Goal: Task Accomplishment & Management: Manage account settings

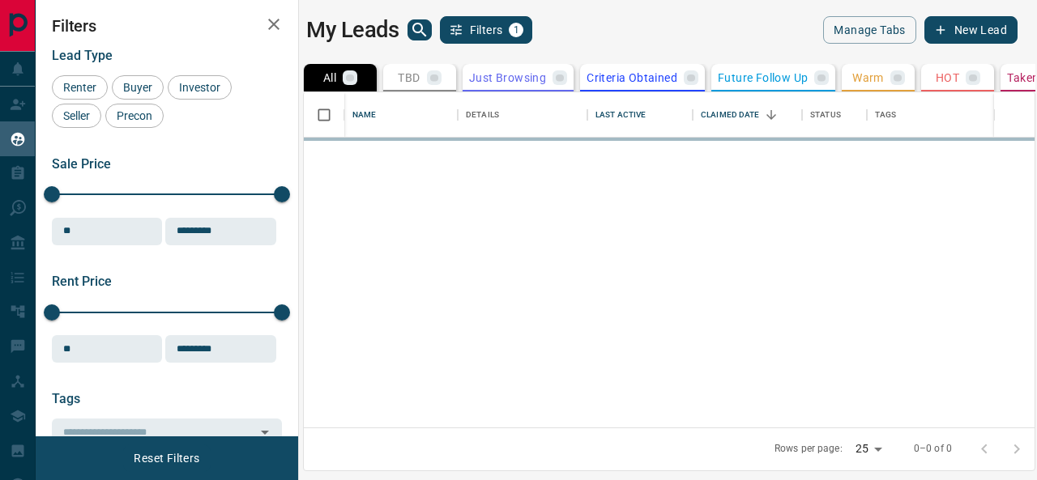
scroll to position [324, 719]
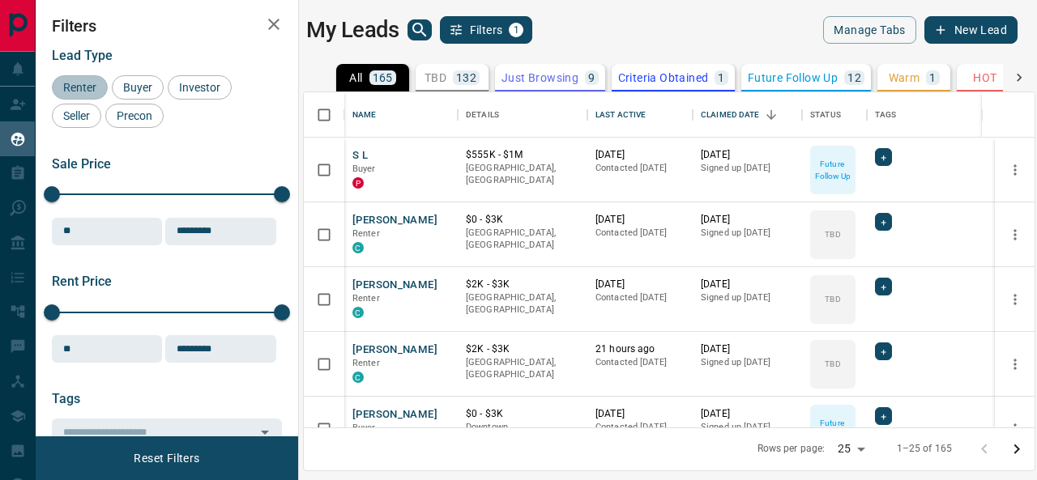
click at [76, 88] on span "Renter" at bounding box center [80, 87] width 45 height 13
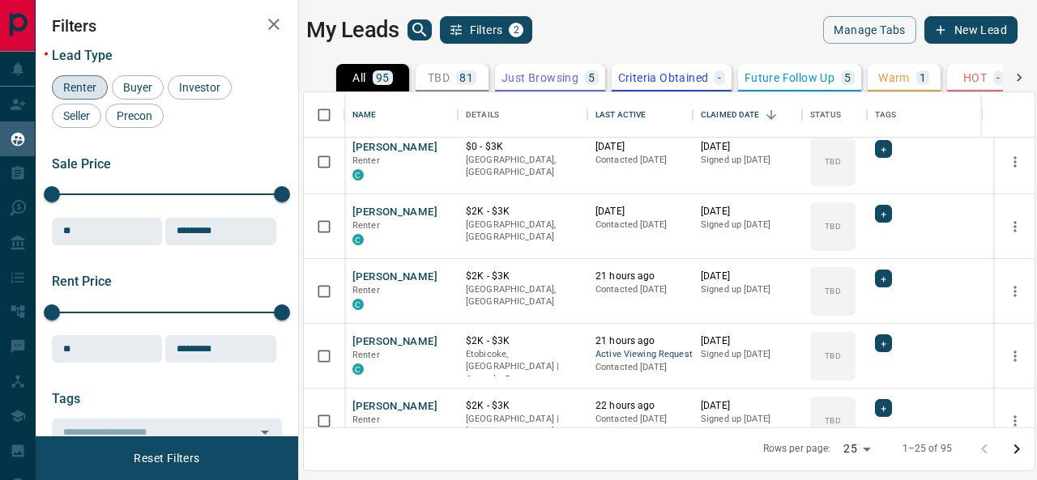
scroll to position [0, 0]
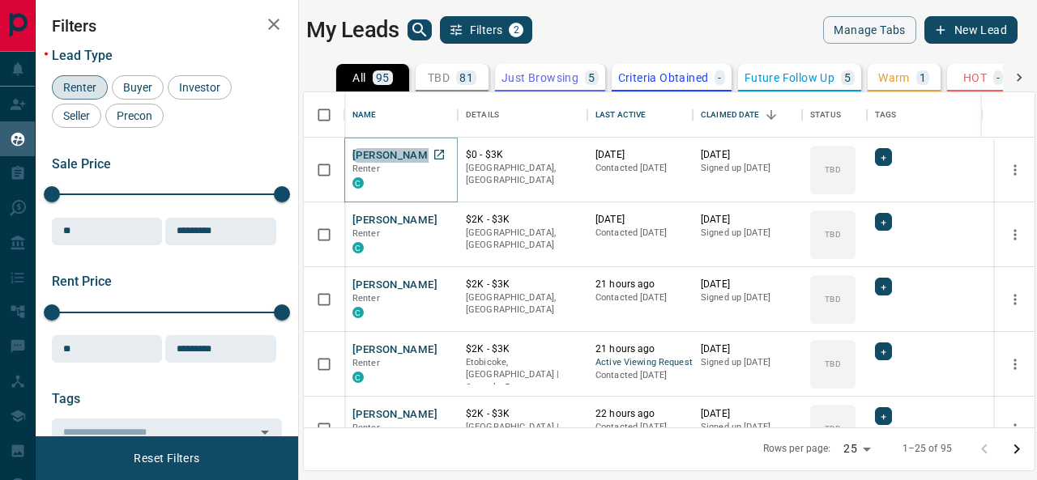
click at [371, 152] on button "[PERSON_NAME]" at bounding box center [394, 155] width 85 height 15
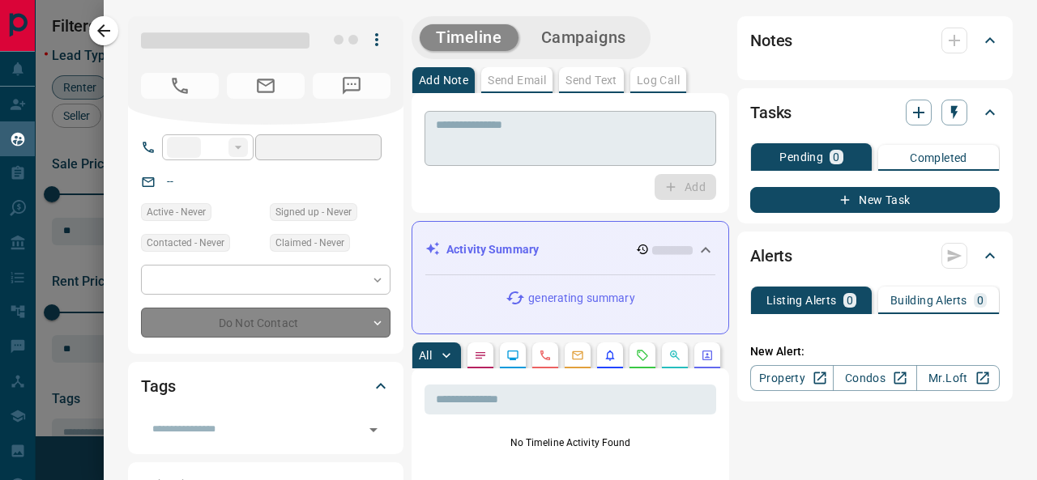
type input "**"
type input "**********"
type input "**"
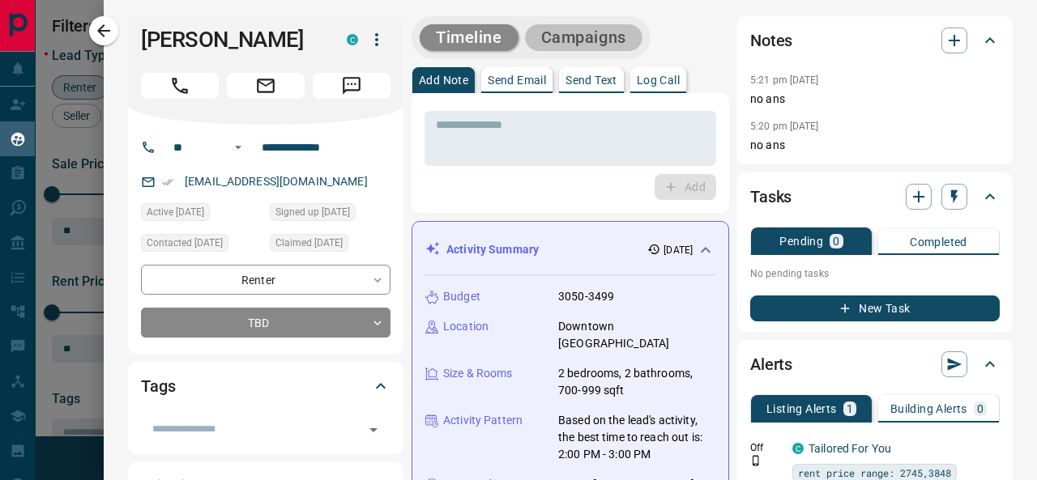
click at [576, 40] on button "Campaigns" at bounding box center [583, 37] width 117 height 27
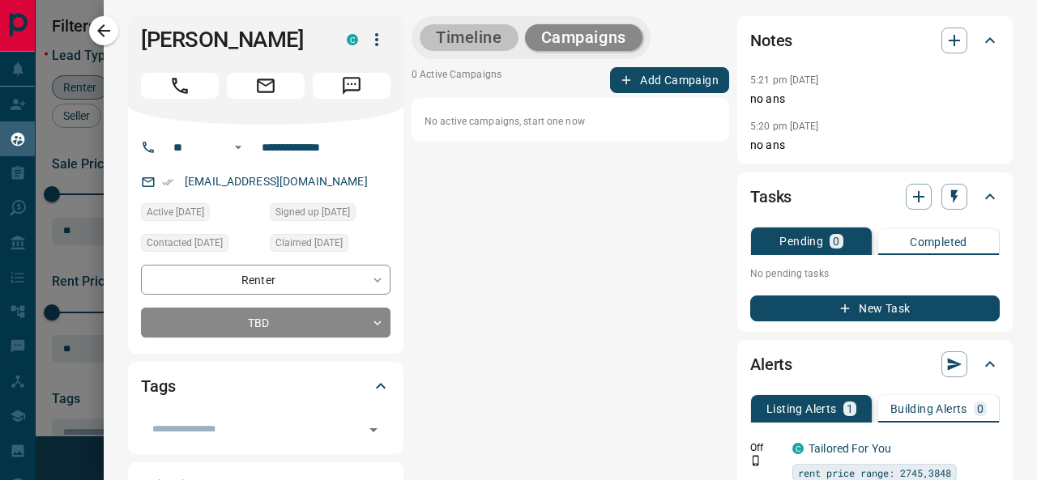
click at [436, 29] on button "Timeline" at bounding box center [469, 37] width 99 height 27
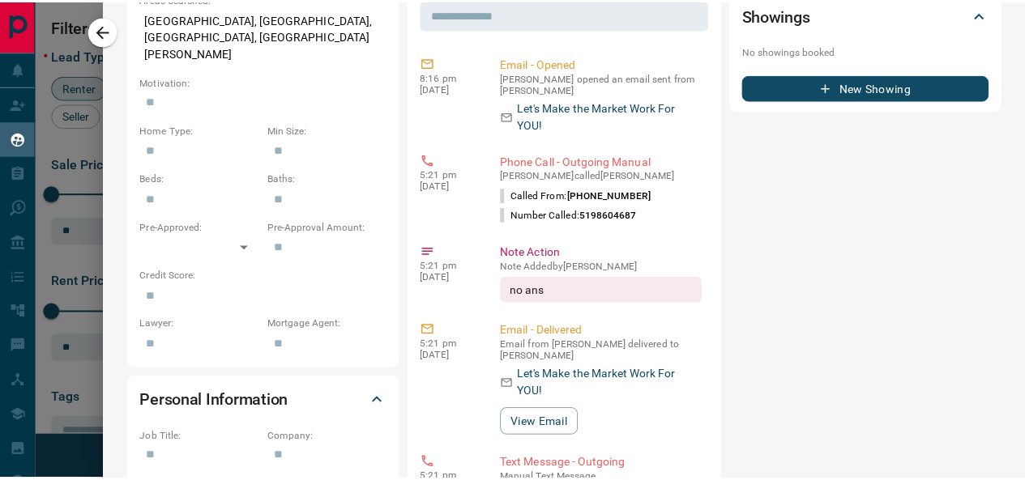
scroll to position [628, 0]
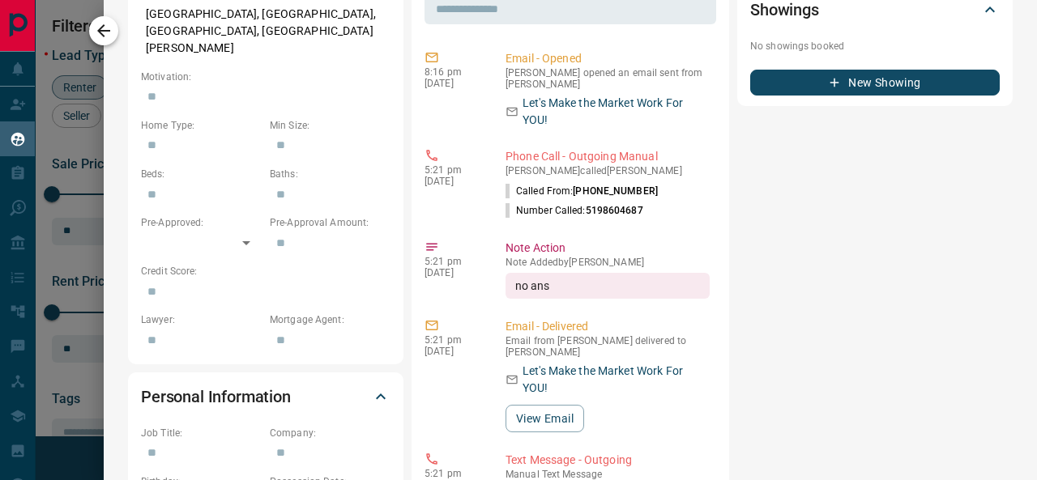
click at [100, 37] on icon "button" at bounding box center [103, 30] width 19 height 19
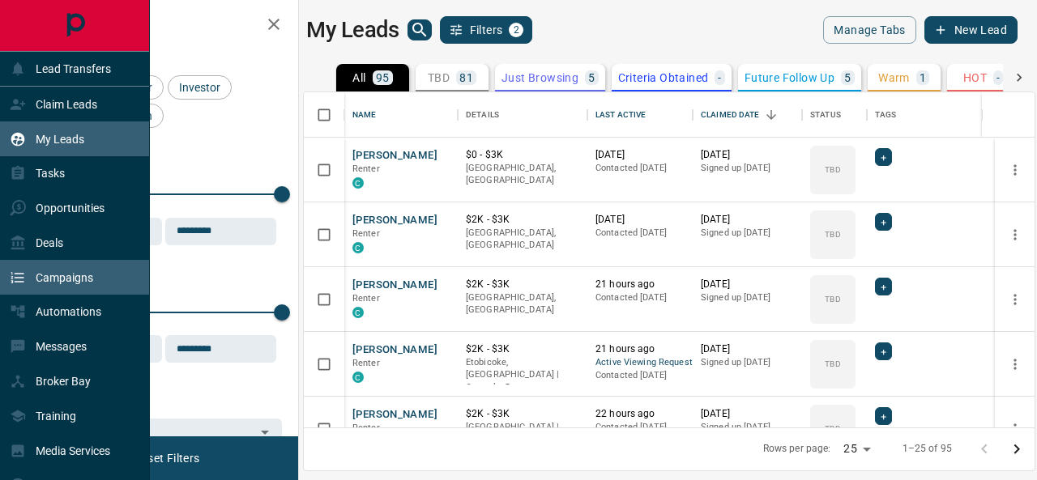
click at [47, 271] on p "Campaigns" at bounding box center [65, 277] width 58 height 13
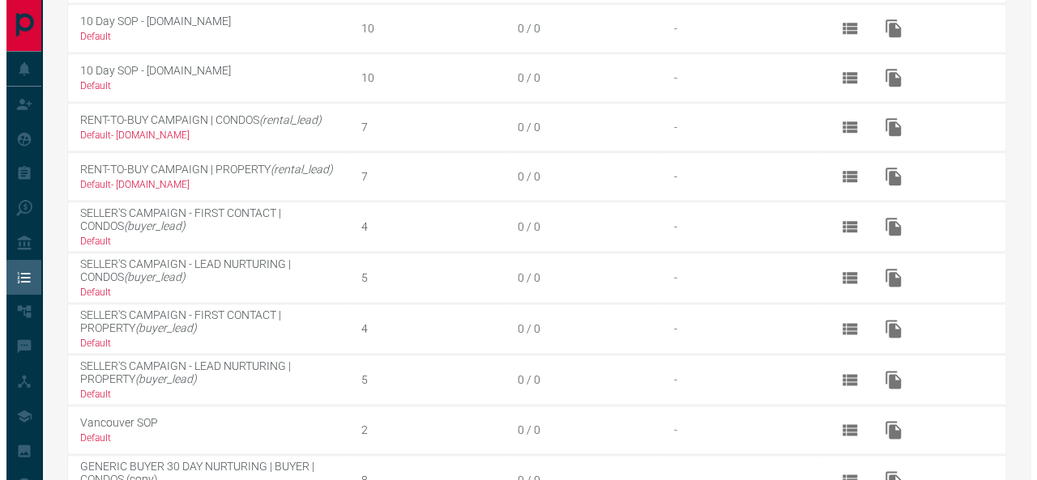
scroll to position [954, 0]
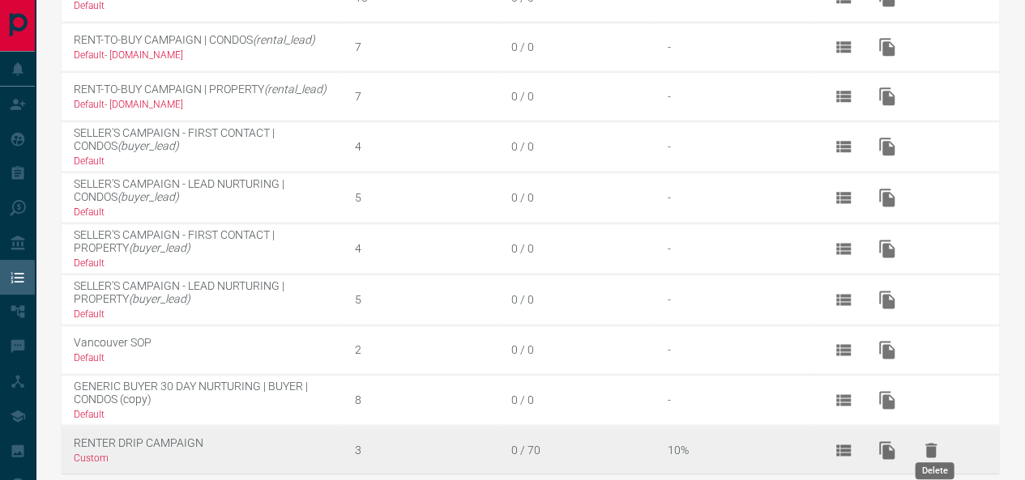
click at [934, 443] on icon "Delete" at bounding box center [930, 450] width 11 height 15
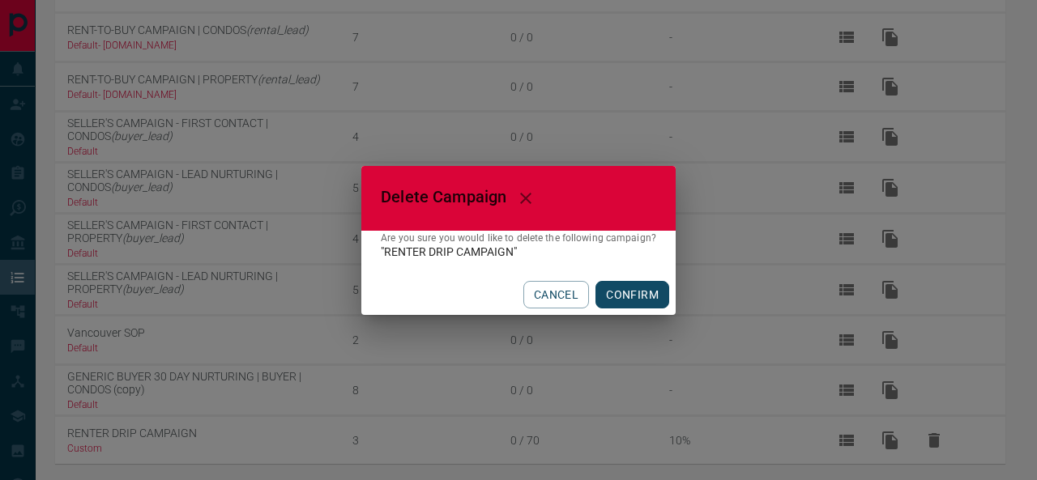
click at [634, 289] on button "CONFIRM" at bounding box center [632, 295] width 74 height 28
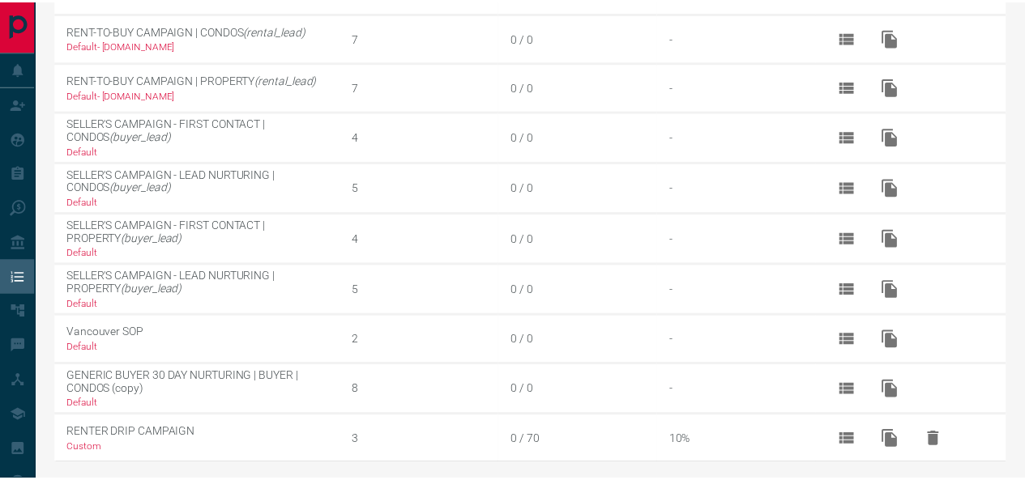
scroll to position [951, 0]
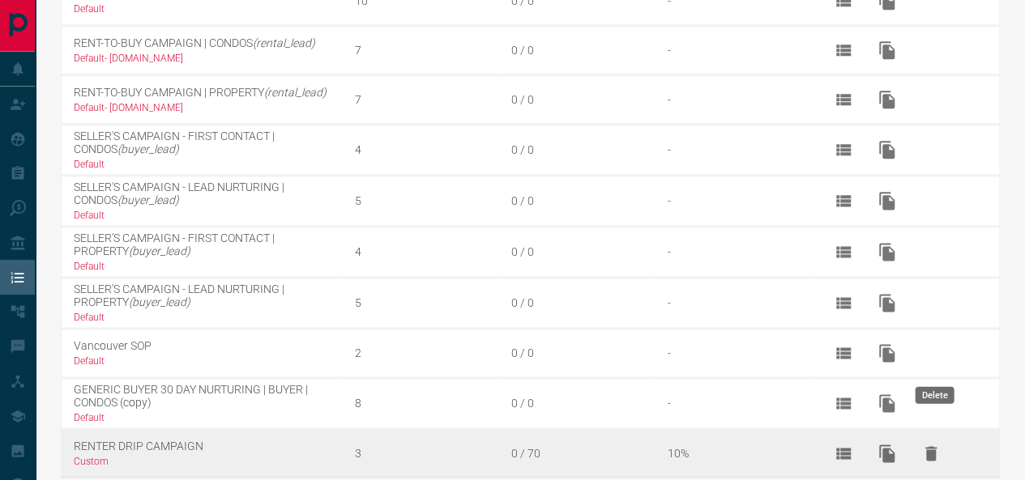
click at [935, 444] on icon "Delete" at bounding box center [930, 453] width 19 height 19
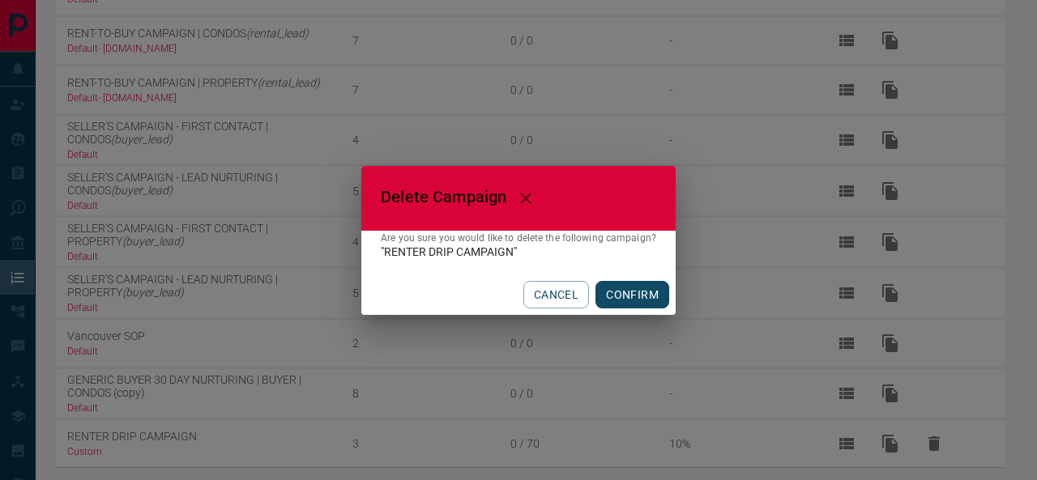
click at [634, 305] on button "CONFIRM" at bounding box center [632, 295] width 74 height 28
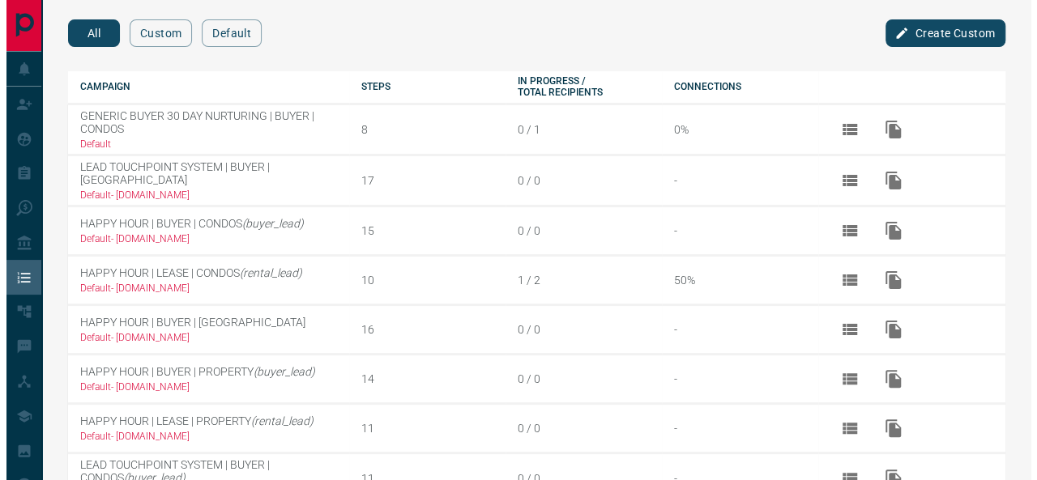
scroll to position [0, 0]
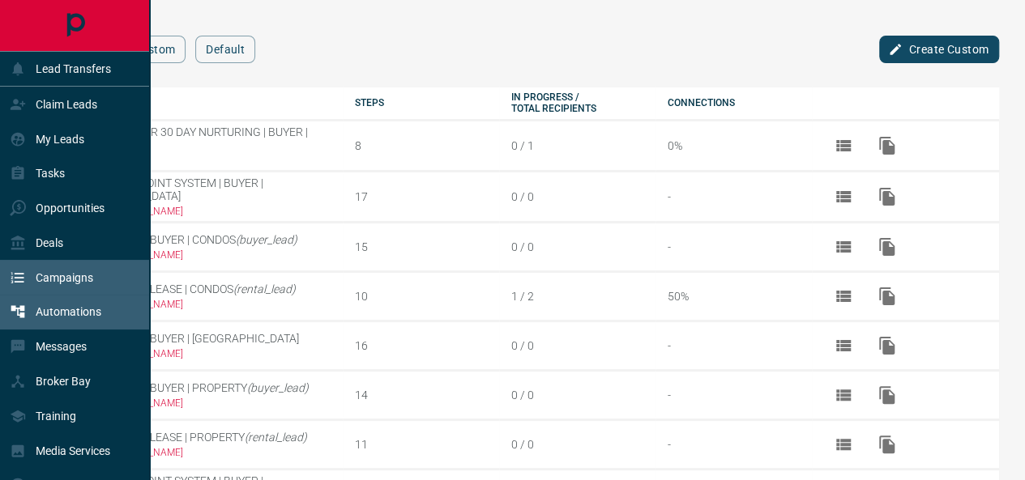
click at [47, 311] on p "Automations" at bounding box center [69, 311] width 66 height 13
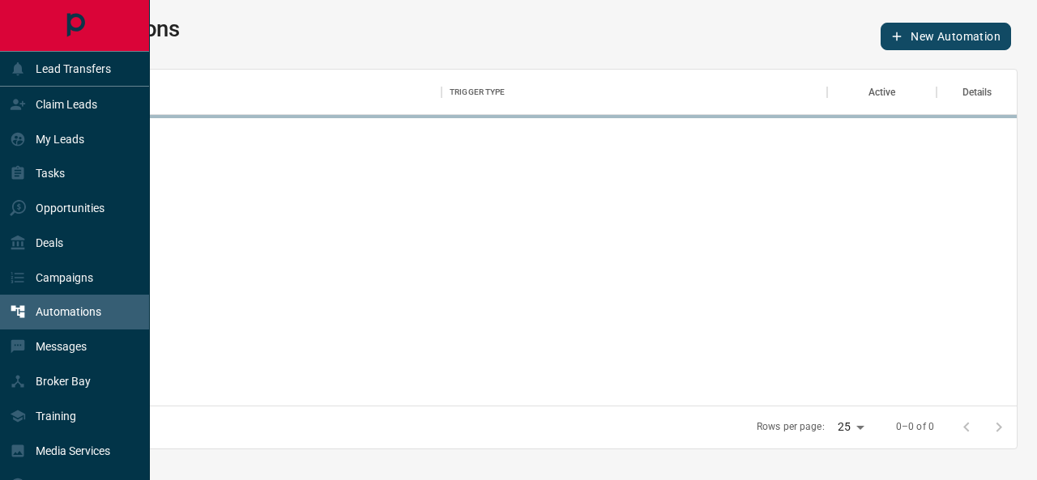
scroll to position [324, 949]
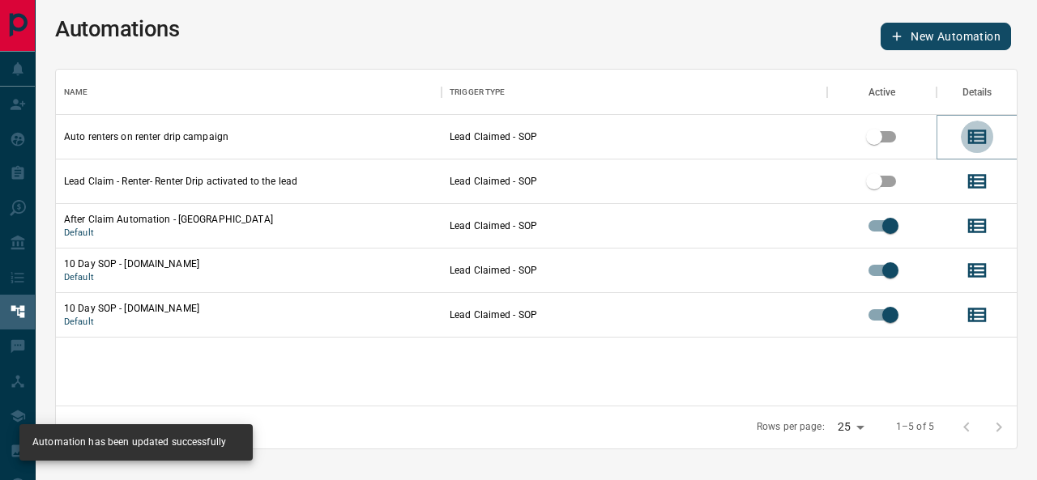
click at [982, 129] on icon "View Details" at bounding box center [977, 137] width 24 height 24
